Goal: Navigation & Orientation: Find specific page/section

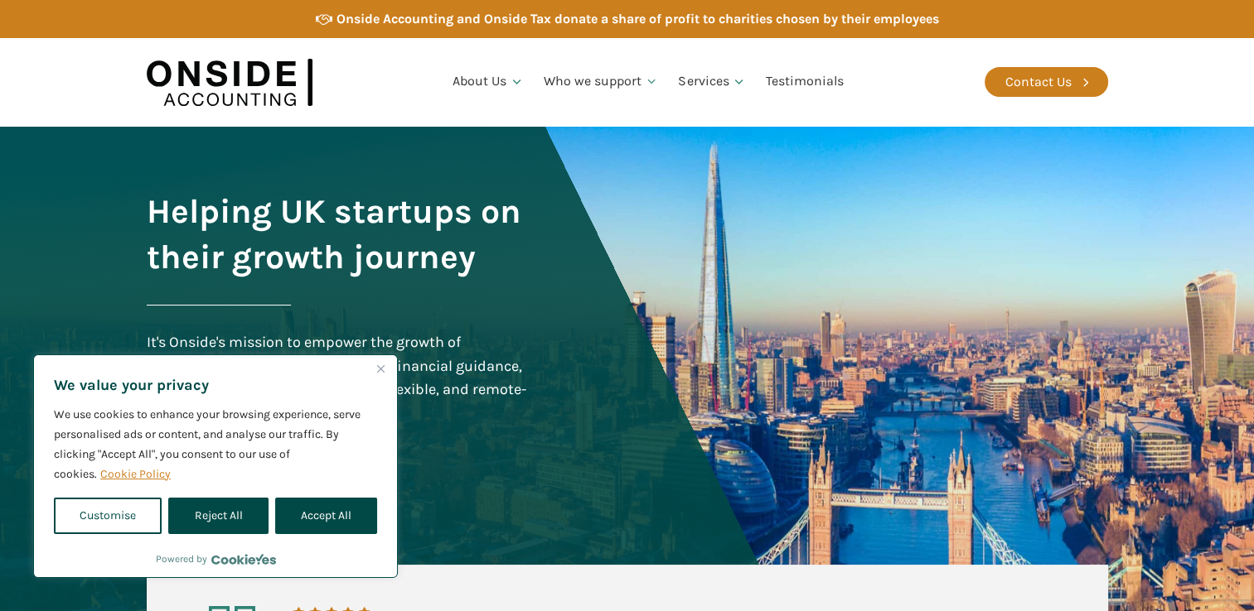
click at [386, 369] on button "Close" at bounding box center [380, 369] width 20 height 20
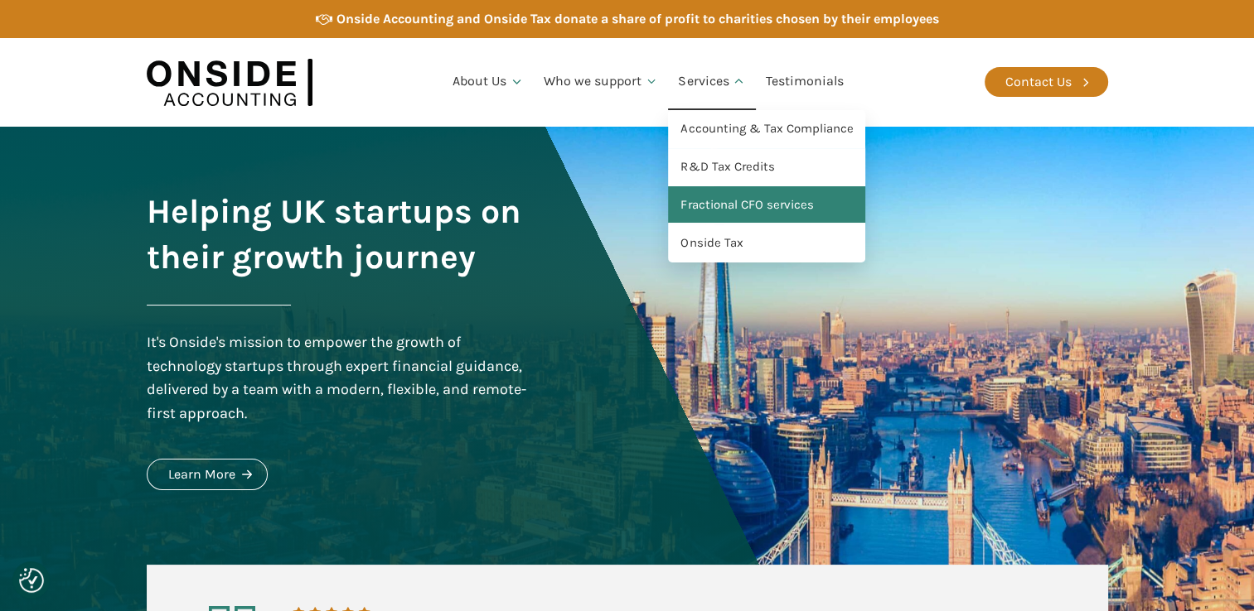
click at [719, 202] on link "Fractional CFO services" at bounding box center [766, 205] width 197 height 38
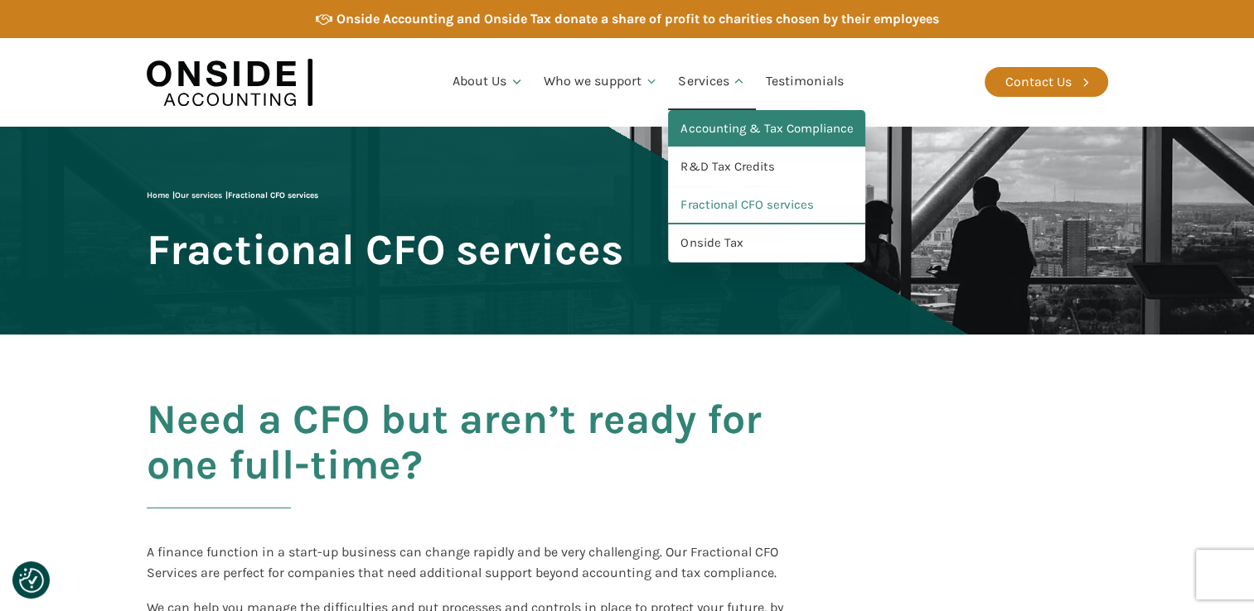
click at [727, 131] on link "Accounting & Tax Compliance" at bounding box center [766, 129] width 197 height 38
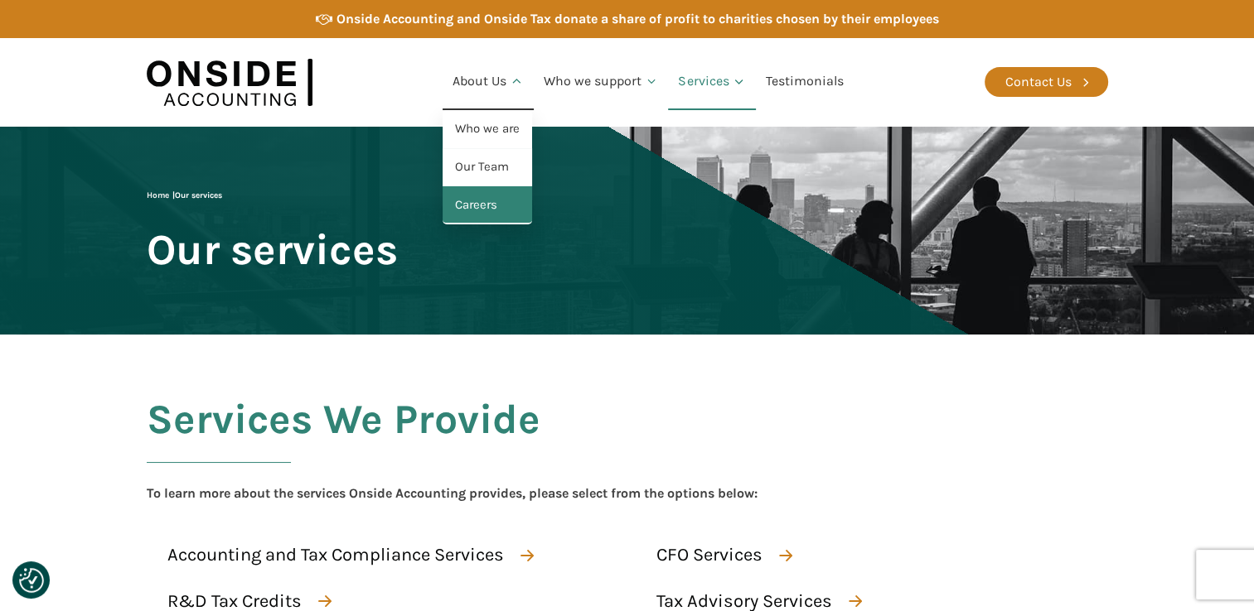
click at [487, 207] on link "Careers" at bounding box center [486, 205] width 89 height 38
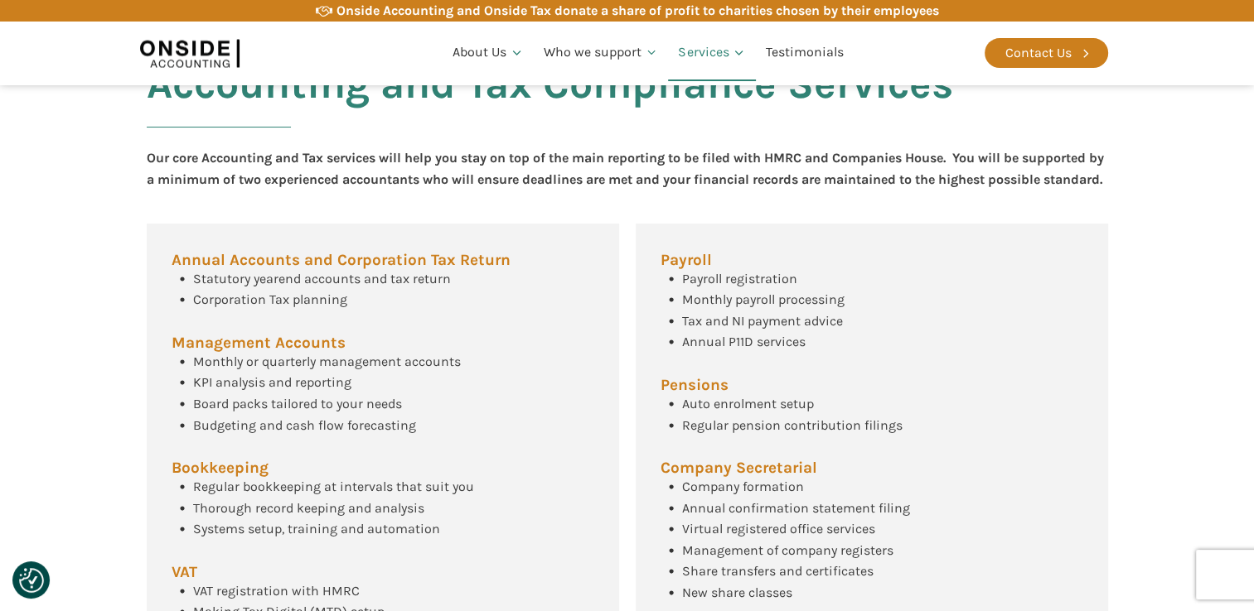
scroll to position [641, 0]
